Goal: Information Seeking & Learning: Find specific page/section

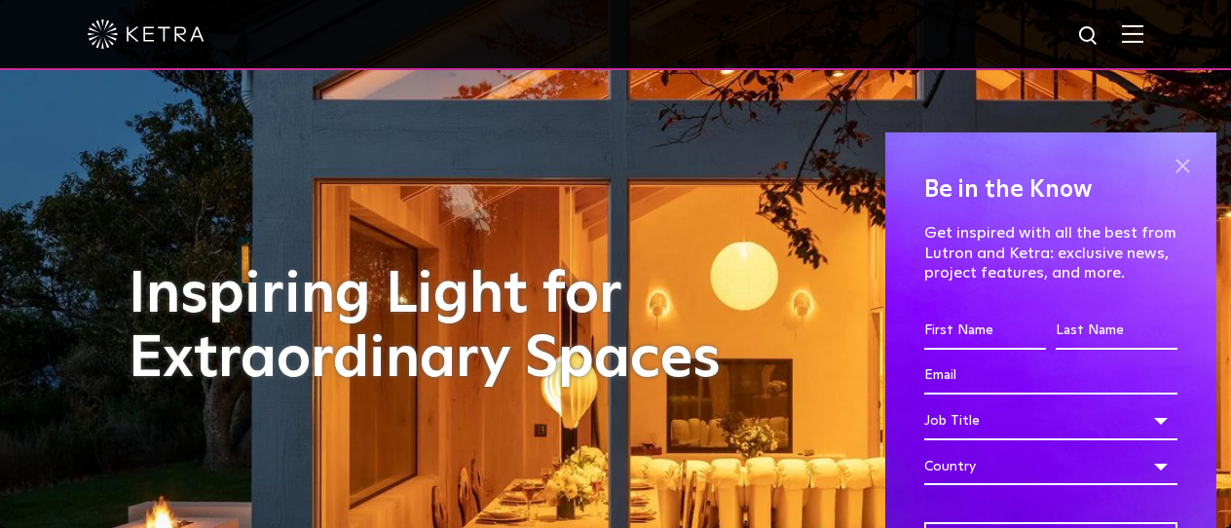
click at [1178, 167] on span at bounding box center [1181, 166] width 29 height 29
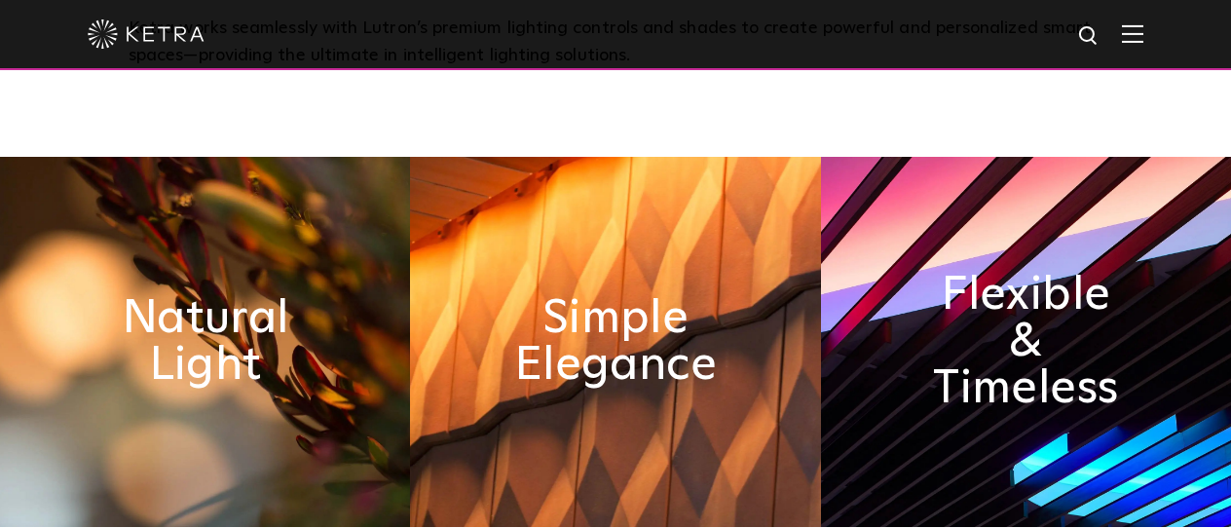
scroll to position [708, 0]
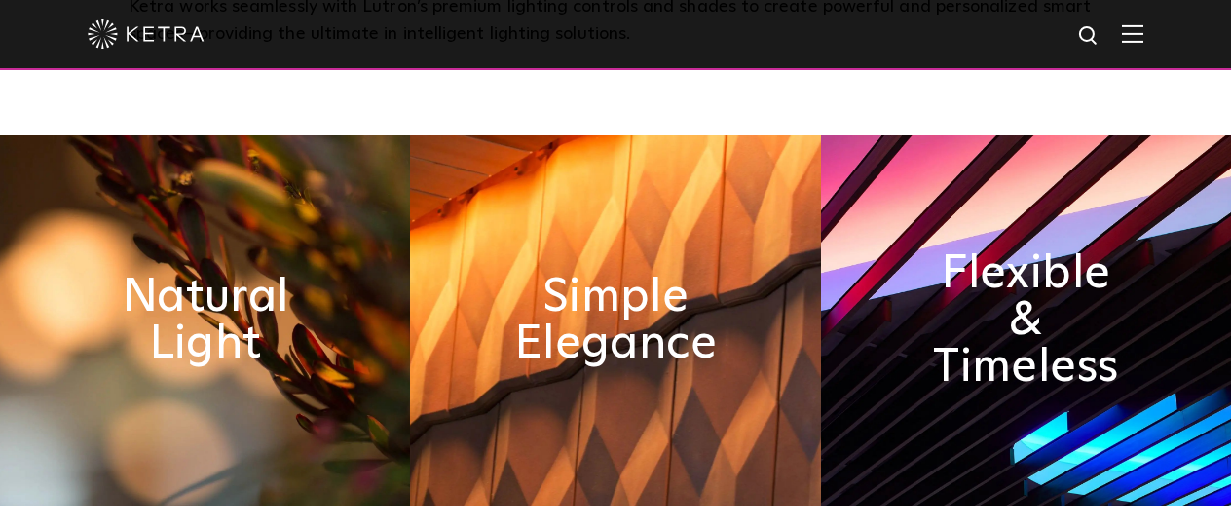
click at [562, 223] on img at bounding box center [615, 320] width 410 height 370
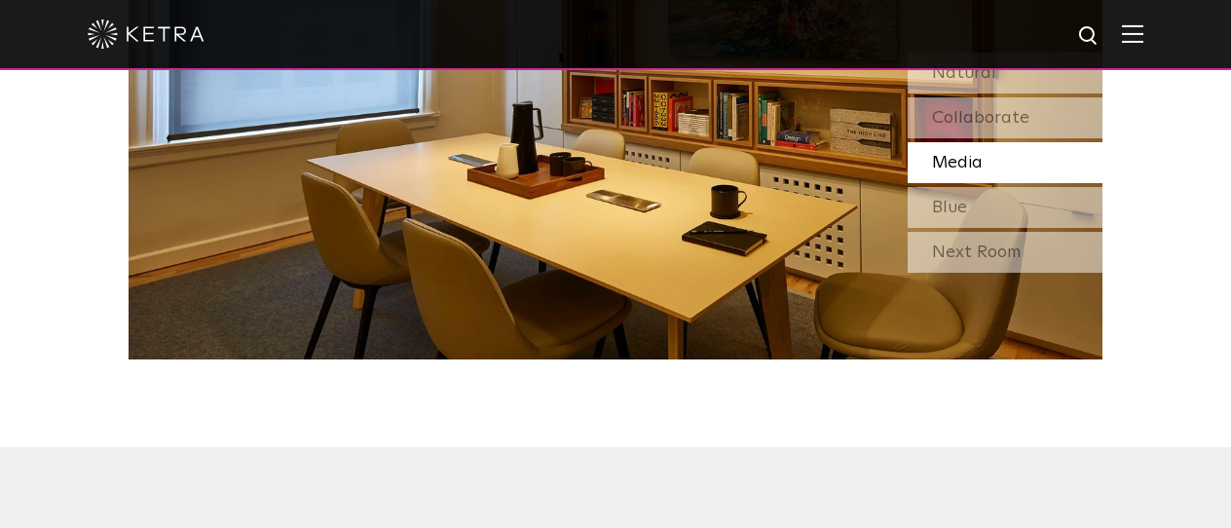
scroll to position [1759, 0]
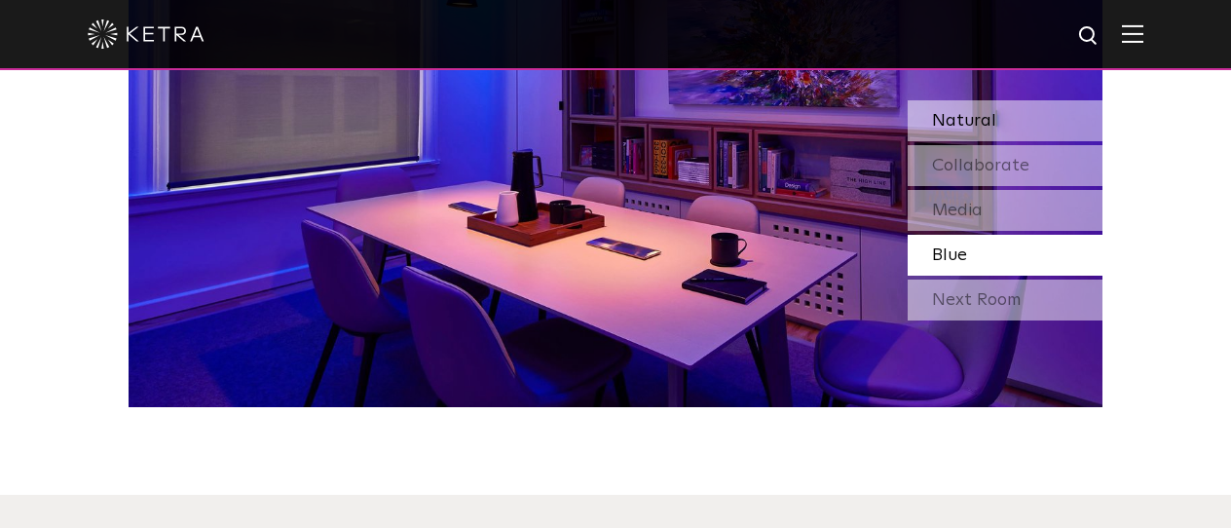
click at [963, 117] on span "Natural" at bounding box center [964, 121] width 64 height 18
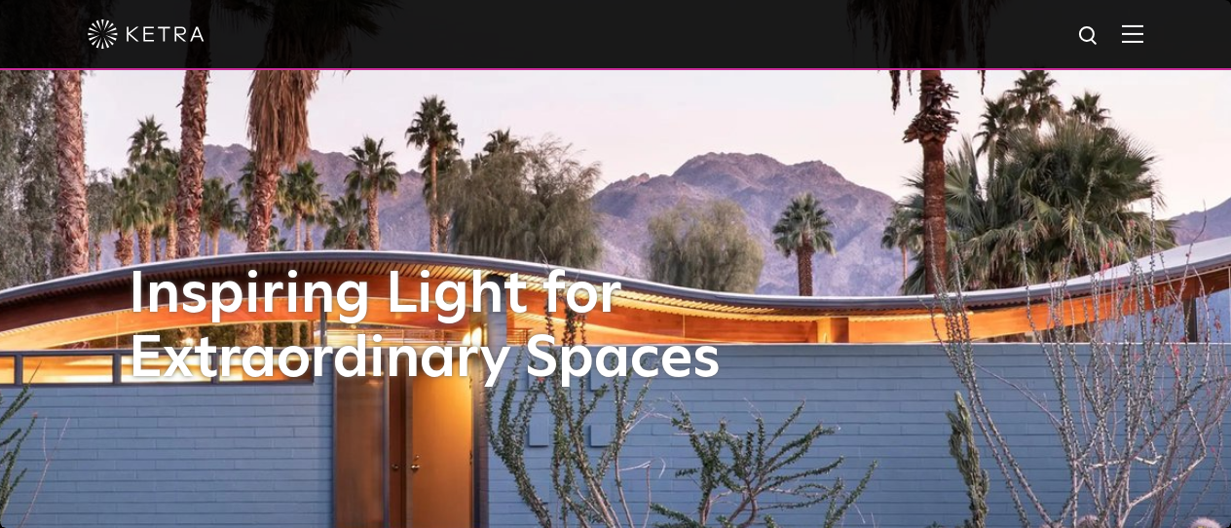
scroll to position [0, 0]
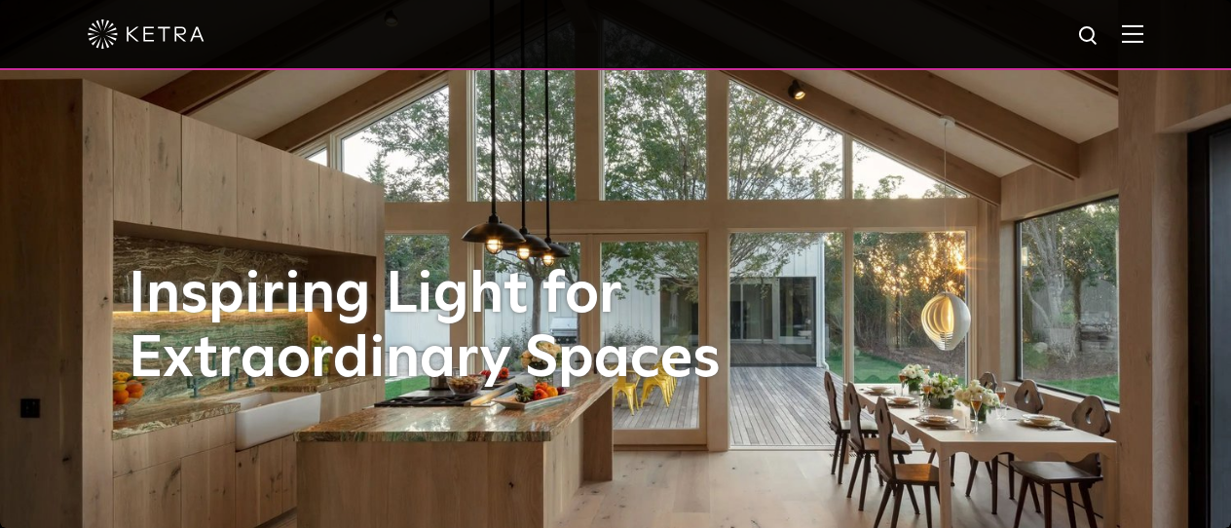
click at [1137, 31] on img at bounding box center [1131, 33] width 21 height 18
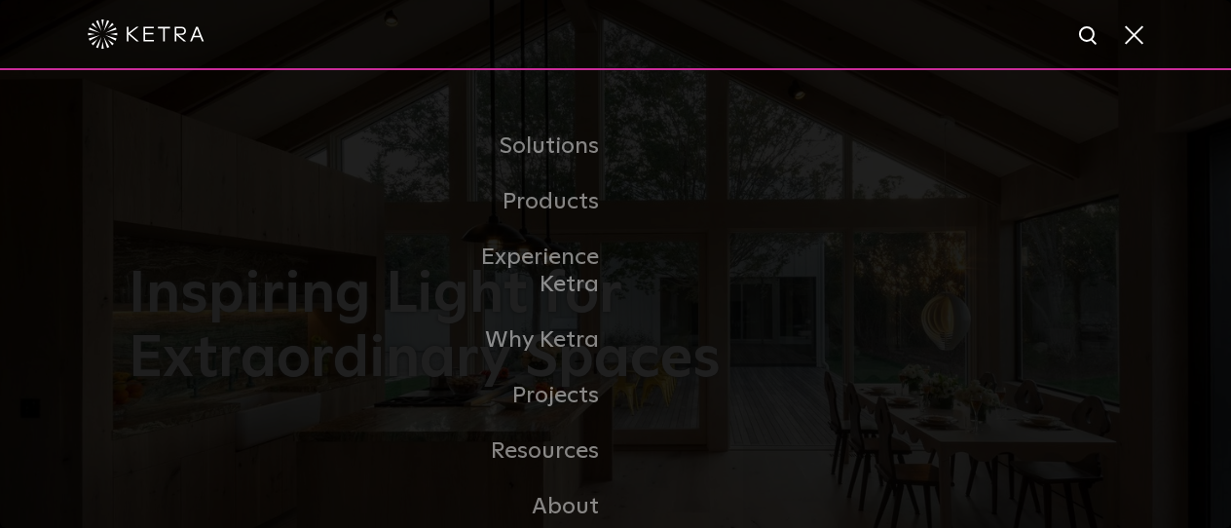
click at [1087, 30] on img at bounding box center [1089, 36] width 24 height 24
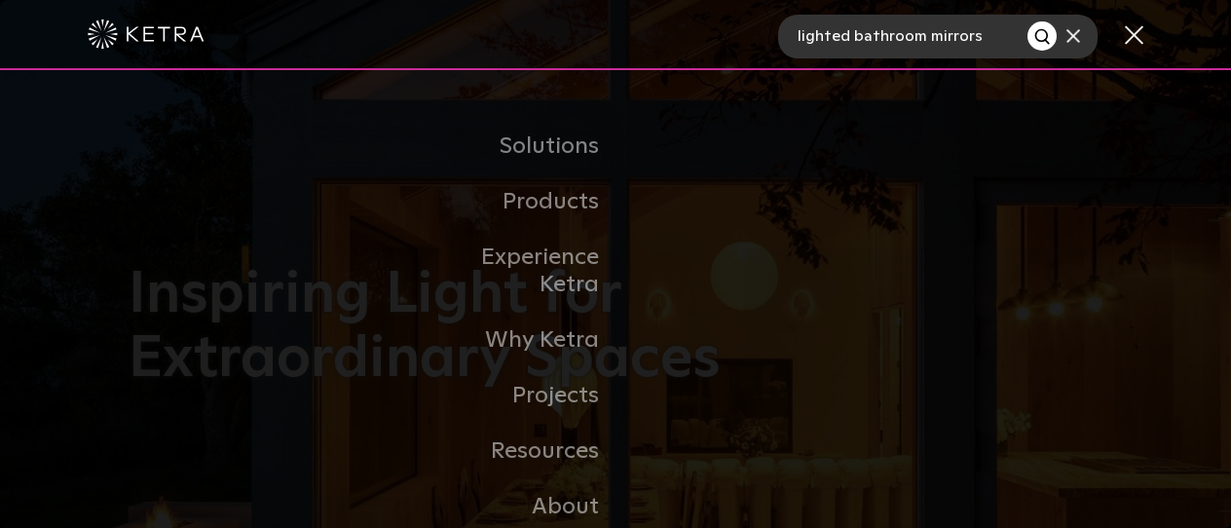
type input "lighted bathroom mirrors"
click at [1042, 36] on button "Search" at bounding box center [1041, 35] width 29 height 29
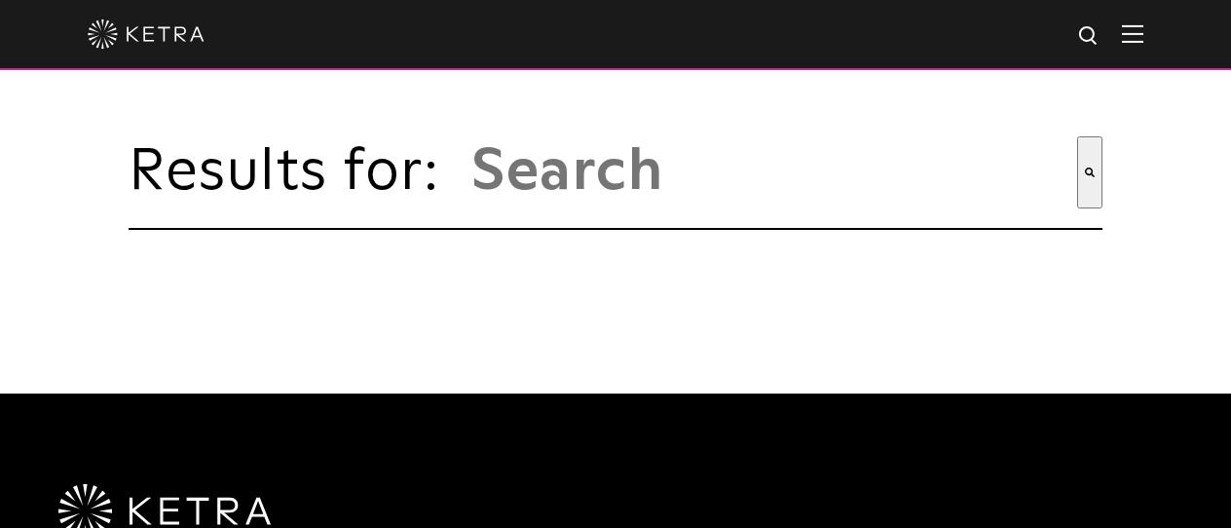
type input "lighted bathroom mirrors"
